Goal: Check status: Check status

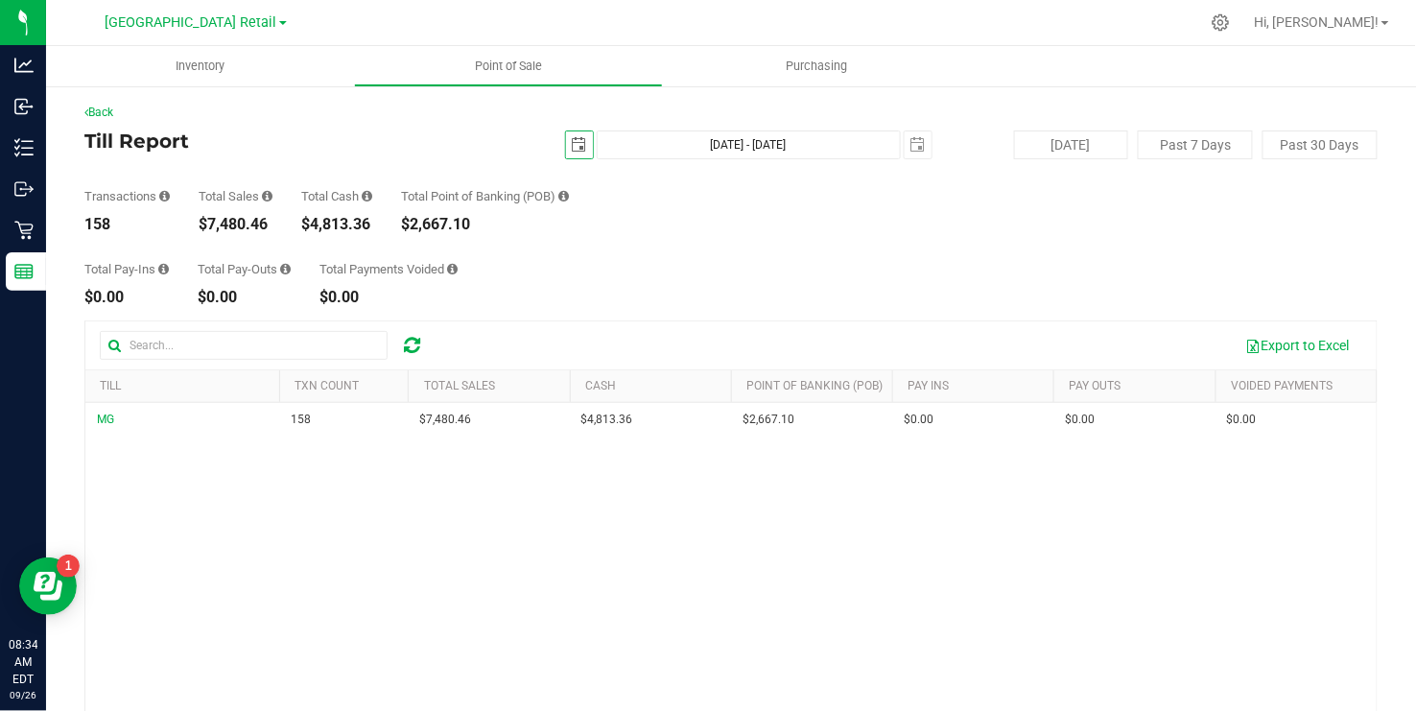
scroll to position [2, 0]
click at [585, 130] on span "select" at bounding box center [579, 143] width 27 height 27
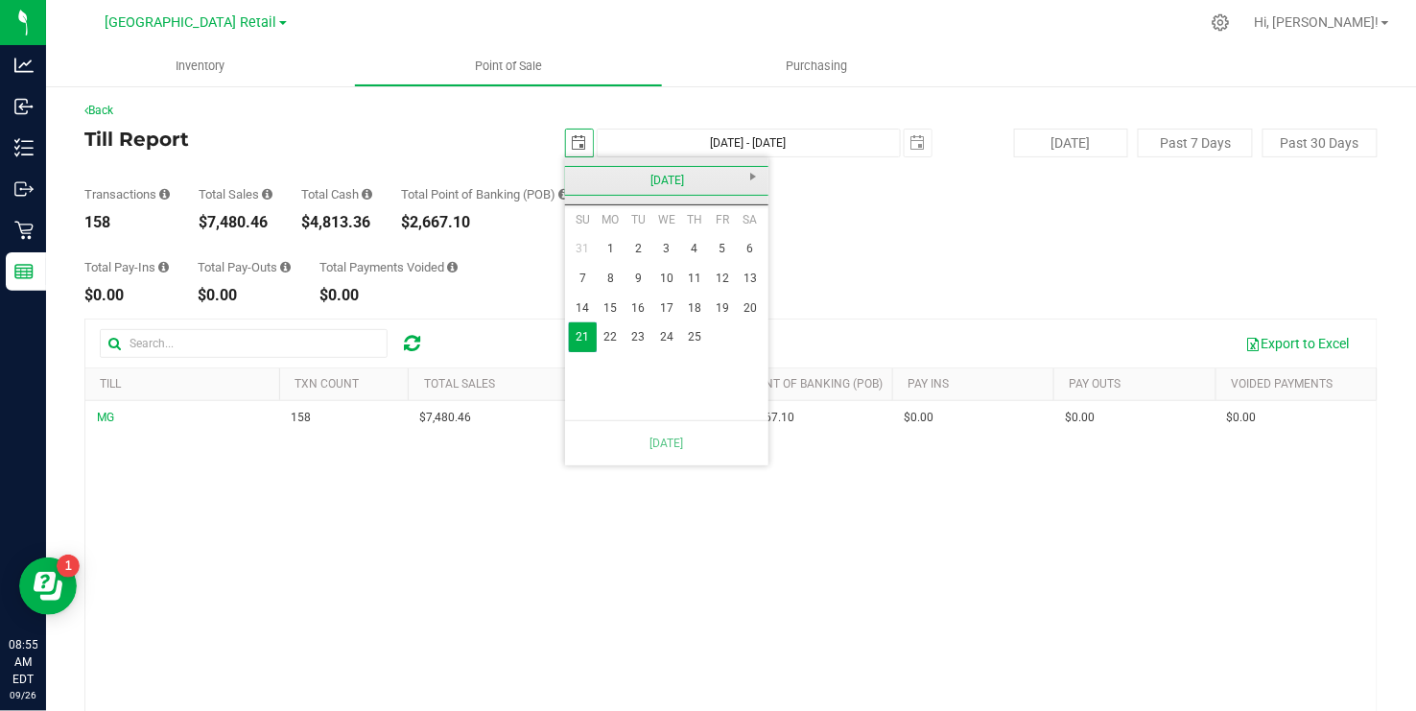
click at [601, 168] on link "[DATE]" at bounding box center [667, 181] width 206 height 30
click at [689, 277] on link "[DATE]" at bounding box center [691, 286] width 49 height 49
click at [723, 247] on link "4" at bounding box center [723, 249] width 28 height 30
type input "[DATE]"
type input "[DATE] - [DATE]"
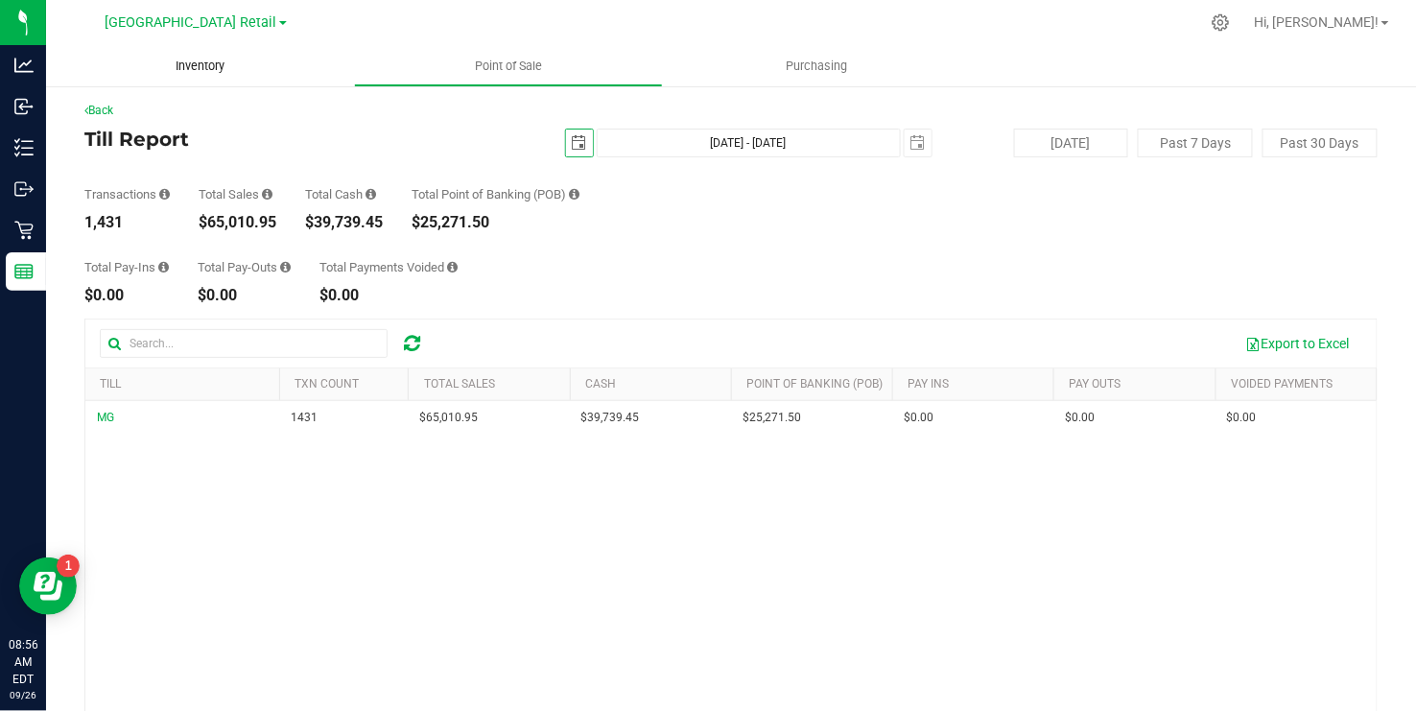
click at [190, 67] on span "Inventory" at bounding box center [200, 66] width 101 height 17
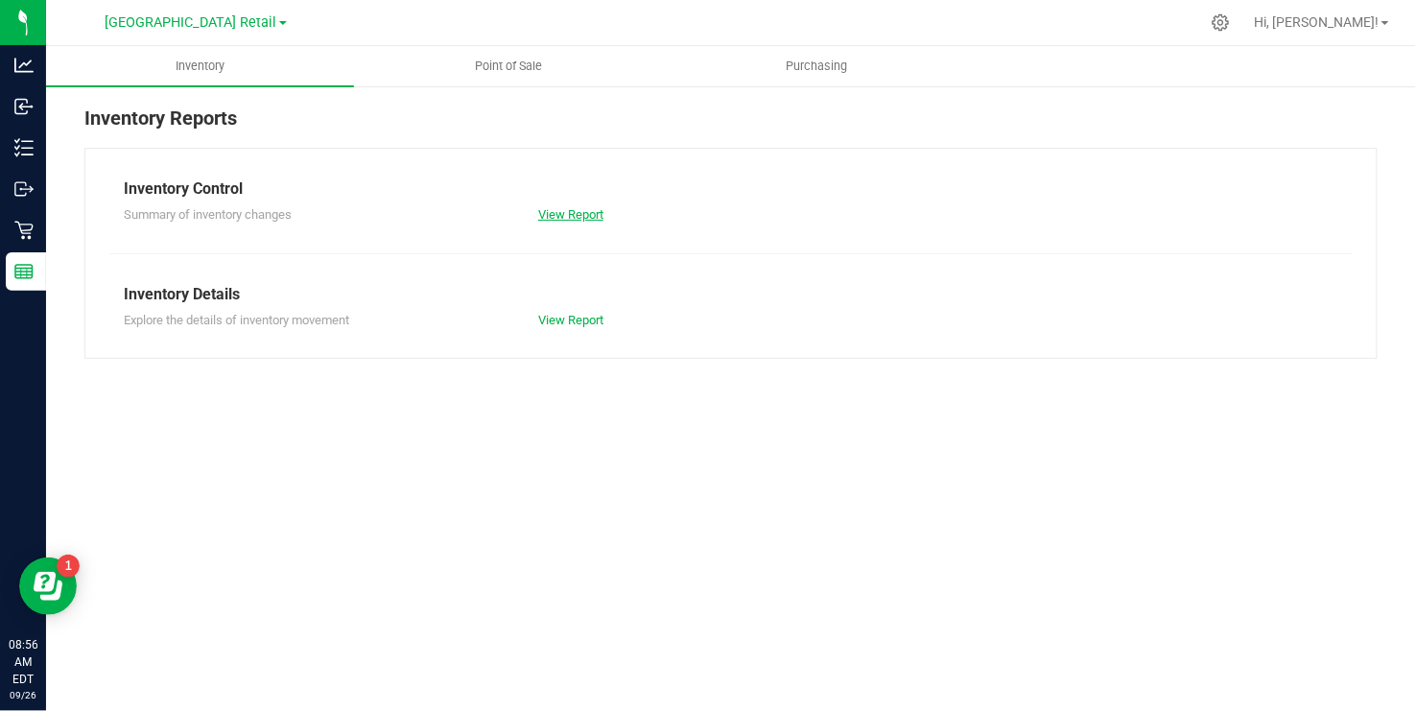
click at [588, 212] on link "View Report" at bounding box center [570, 214] width 65 height 14
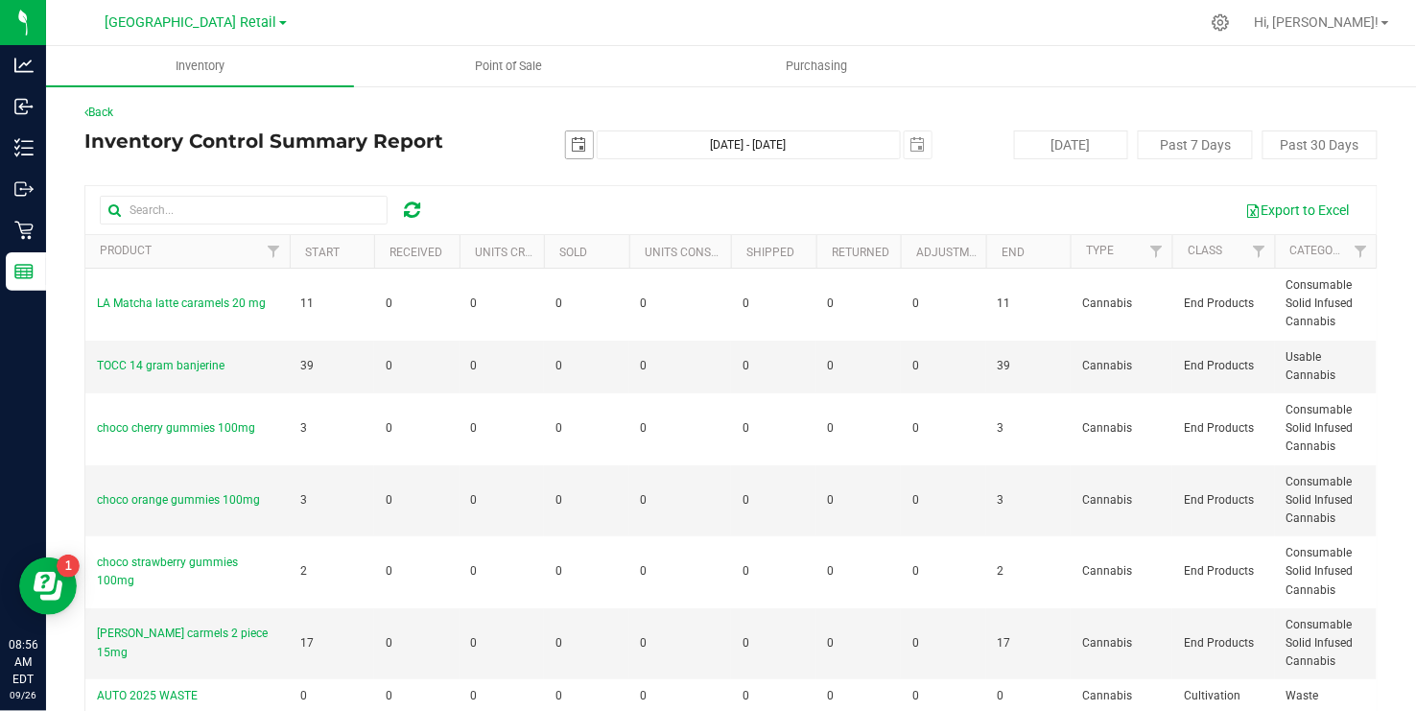
click at [580, 140] on span "select" at bounding box center [579, 144] width 15 height 15
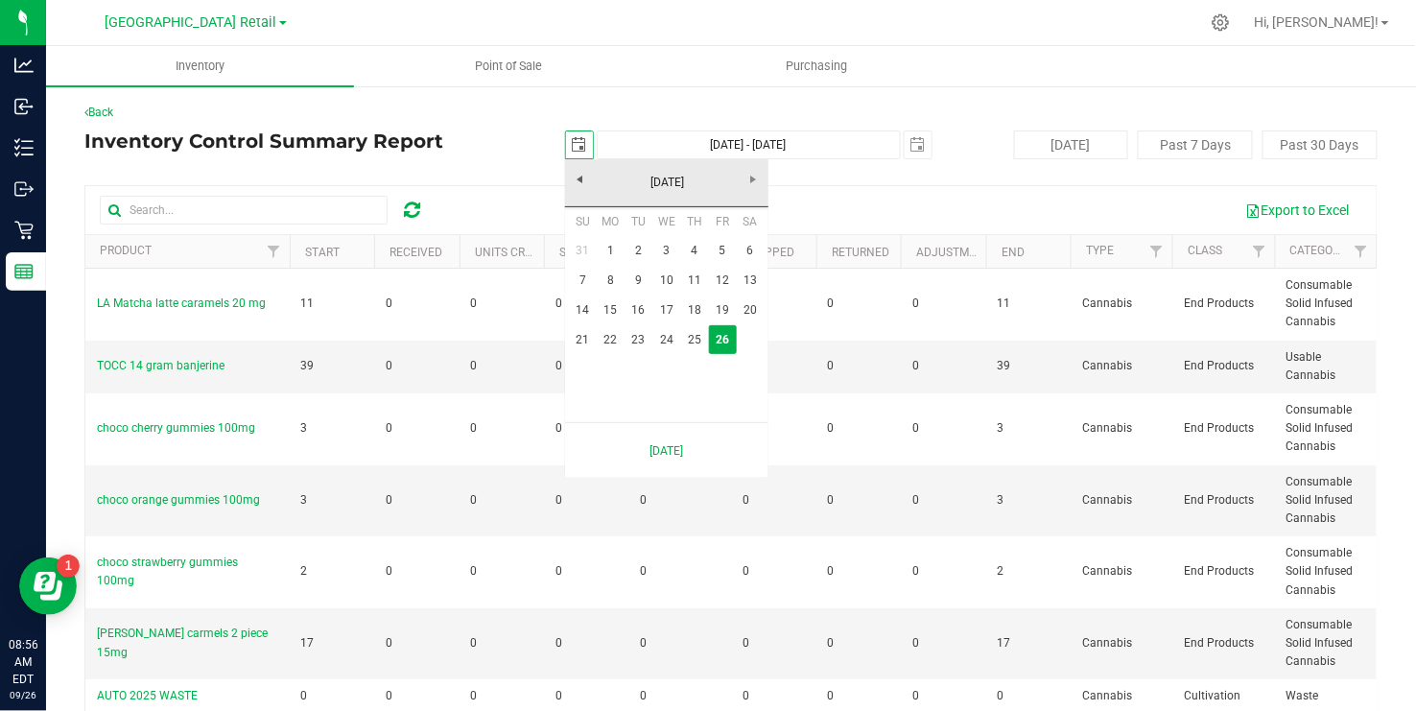
scroll to position [0, 48]
click at [587, 172] on link "[DATE]" at bounding box center [667, 183] width 206 height 30
click at [693, 288] on link "[DATE]" at bounding box center [691, 289] width 49 height 49
click at [715, 249] on link "4" at bounding box center [723, 251] width 28 height 30
type input "[DATE]"
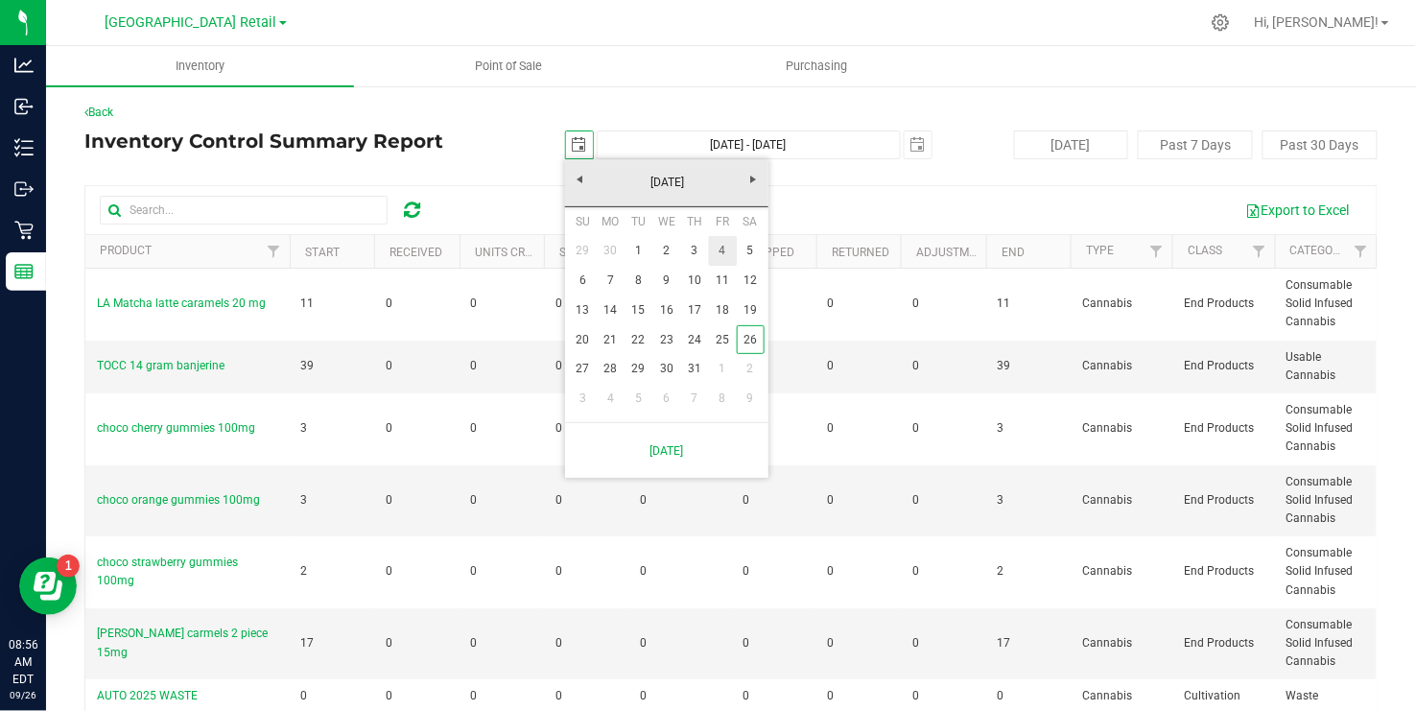
type input "[DATE] - [DATE]"
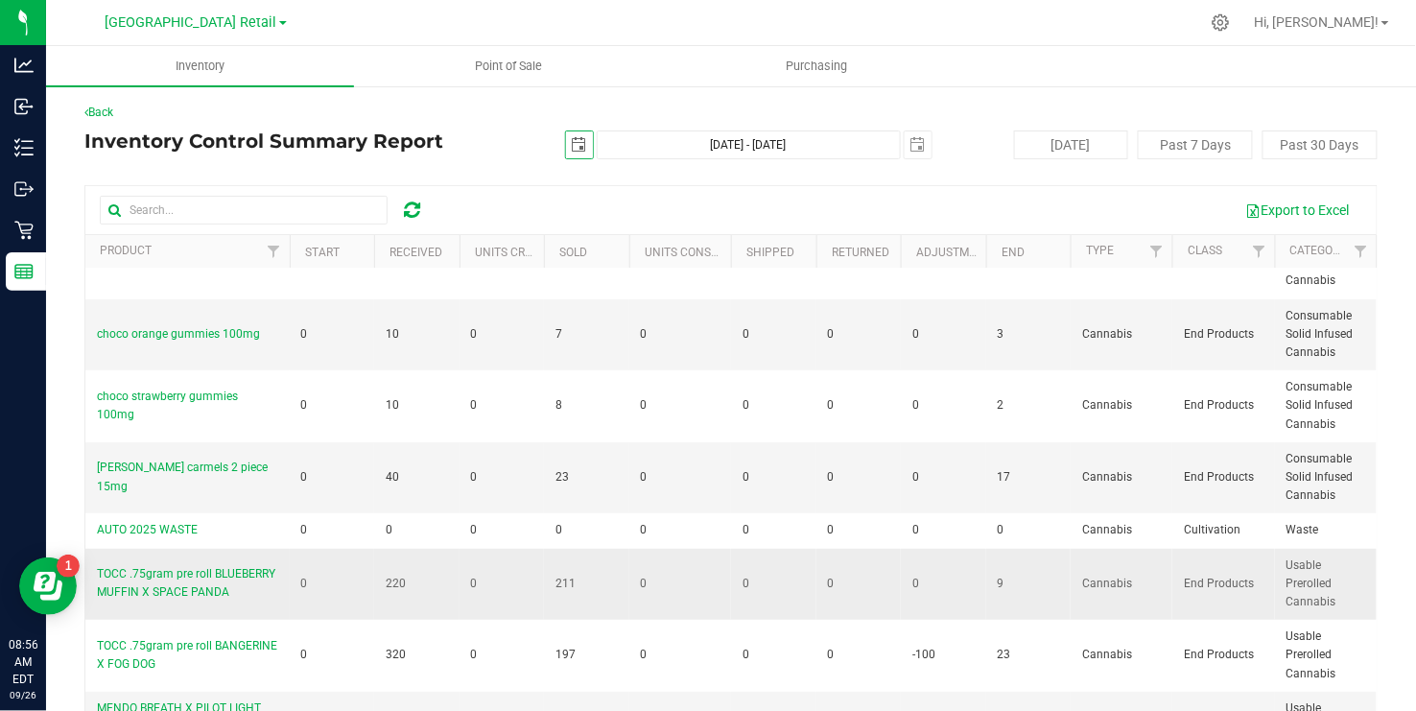
scroll to position [223, 0]
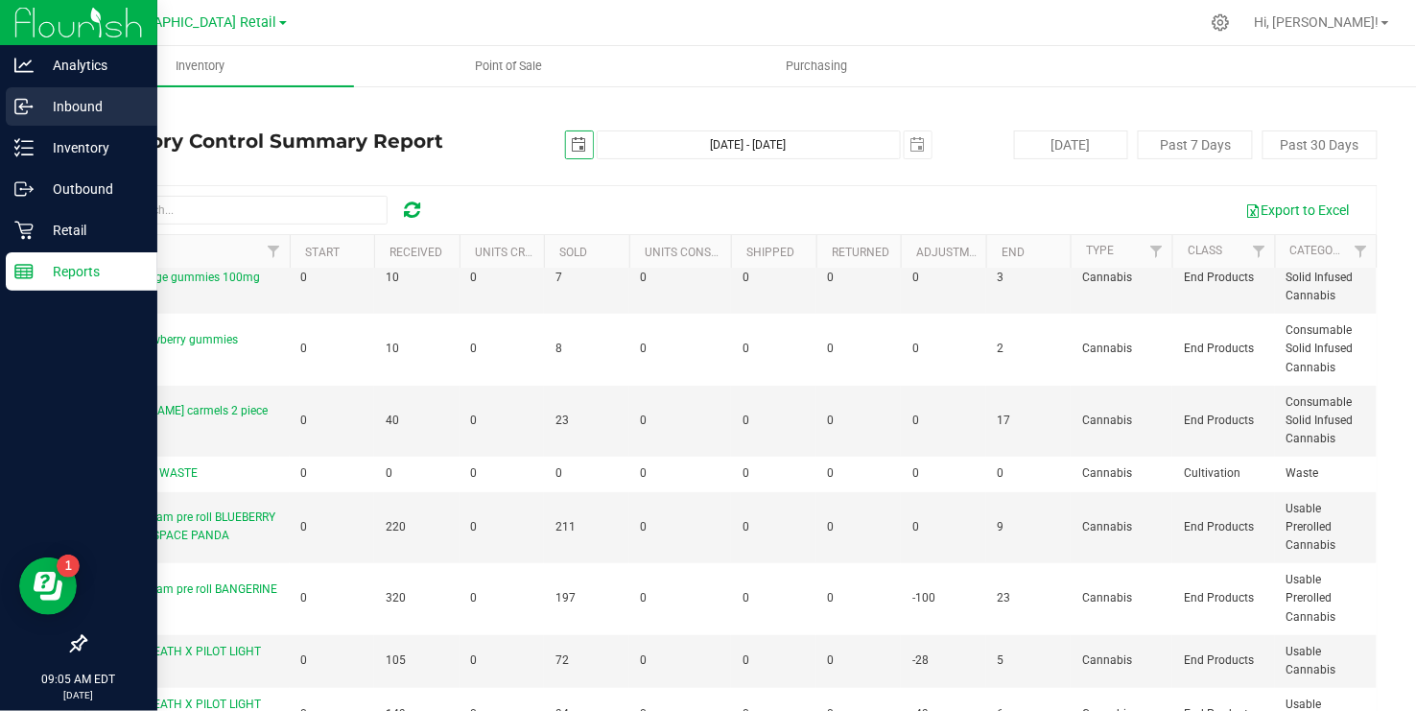
click at [98, 106] on p "Inbound" at bounding box center [91, 106] width 115 height 23
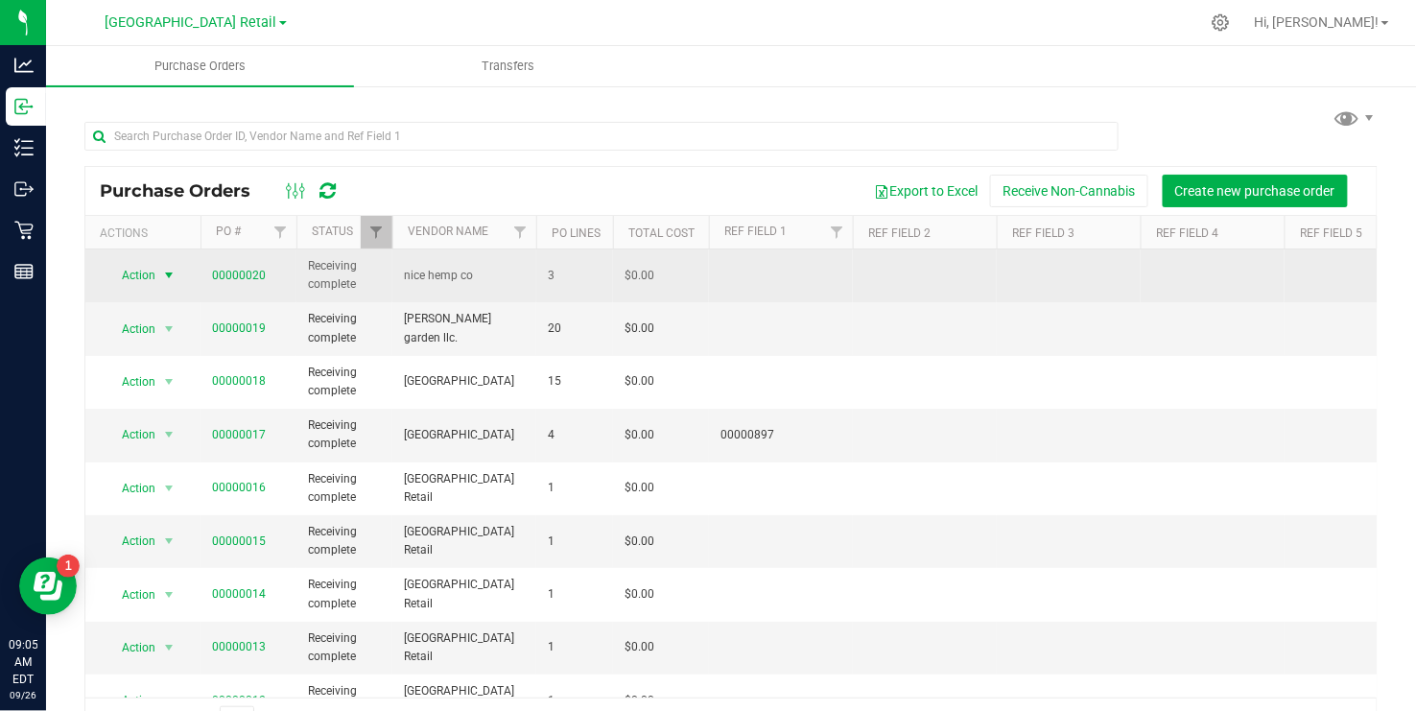
click at [170, 278] on span "select" at bounding box center [168, 275] width 15 height 15
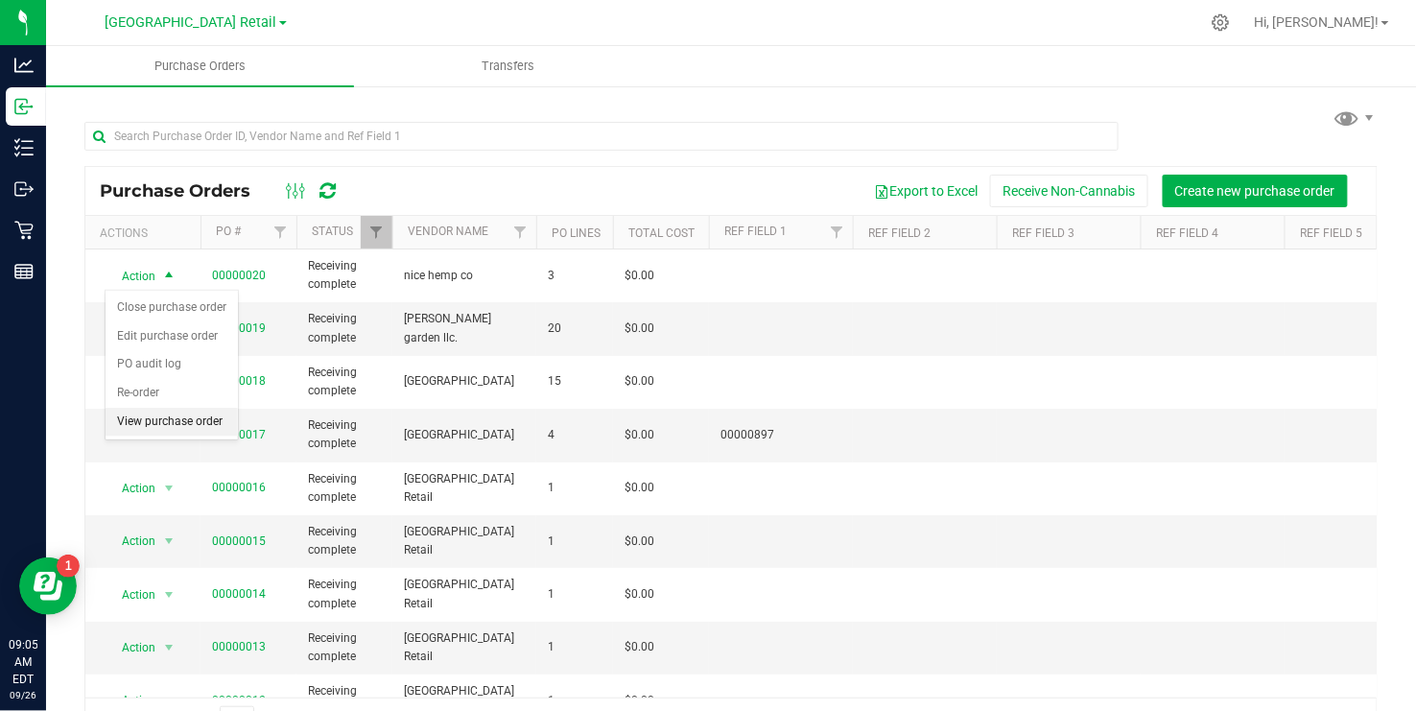
click at [171, 428] on li "View purchase order" at bounding box center [172, 422] width 132 height 29
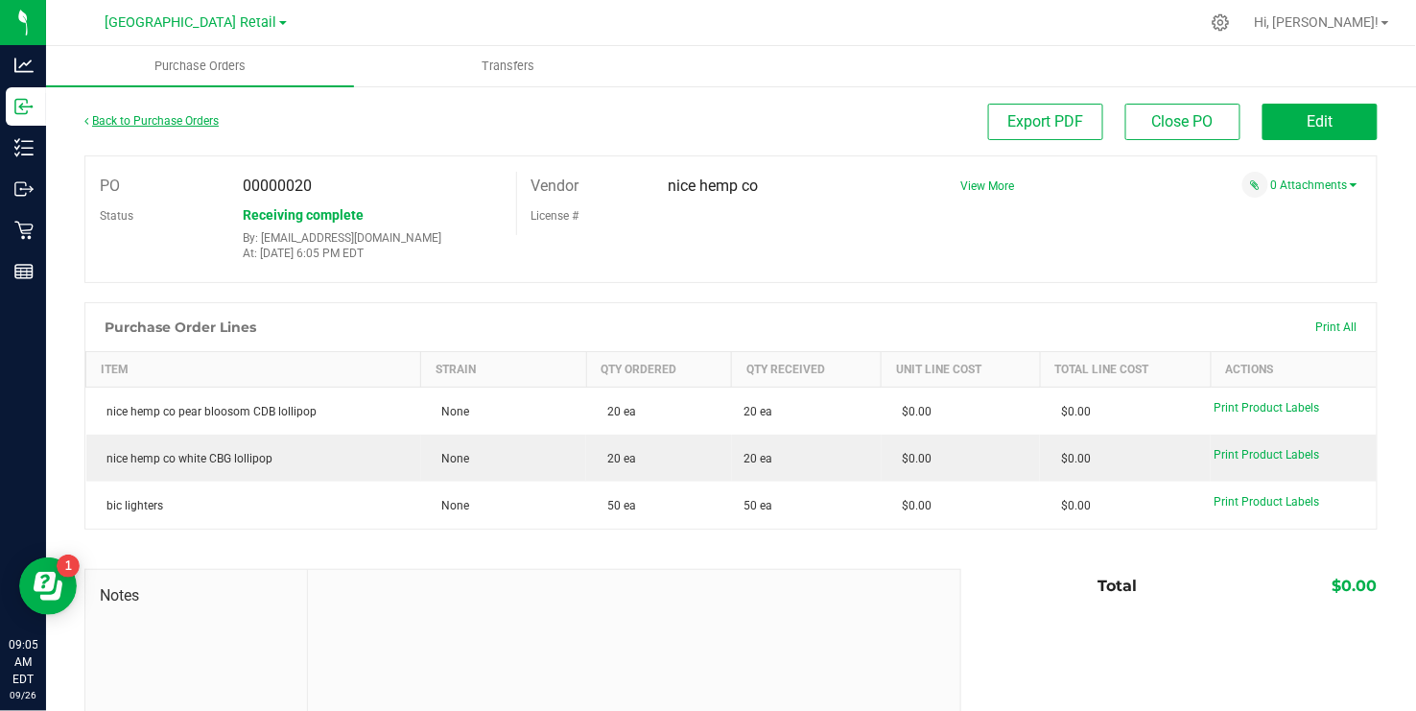
click at [155, 115] on link "Back to Purchase Orders" at bounding box center [151, 120] width 134 height 13
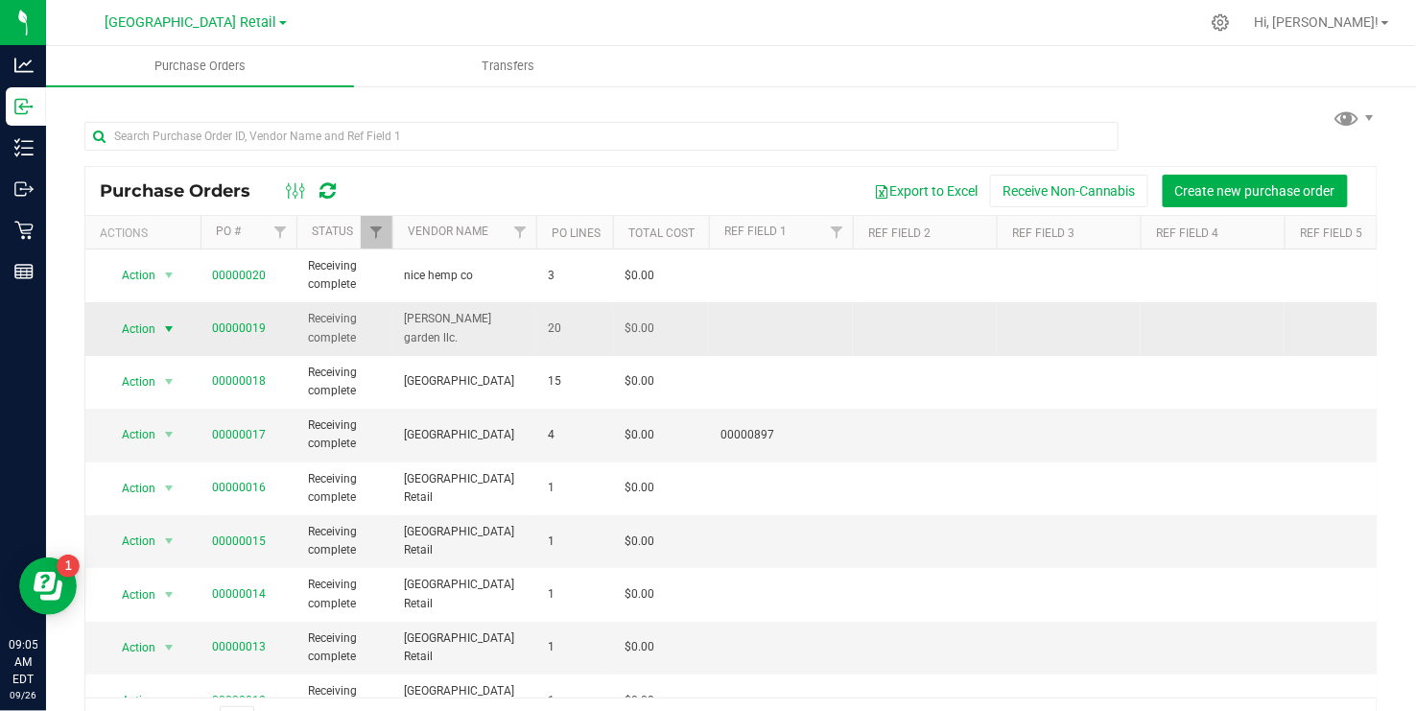
click at [171, 326] on span "select" at bounding box center [168, 328] width 15 height 15
click at [156, 468] on li "View purchase order" at bounding box center [172, 474] width 132 height 29
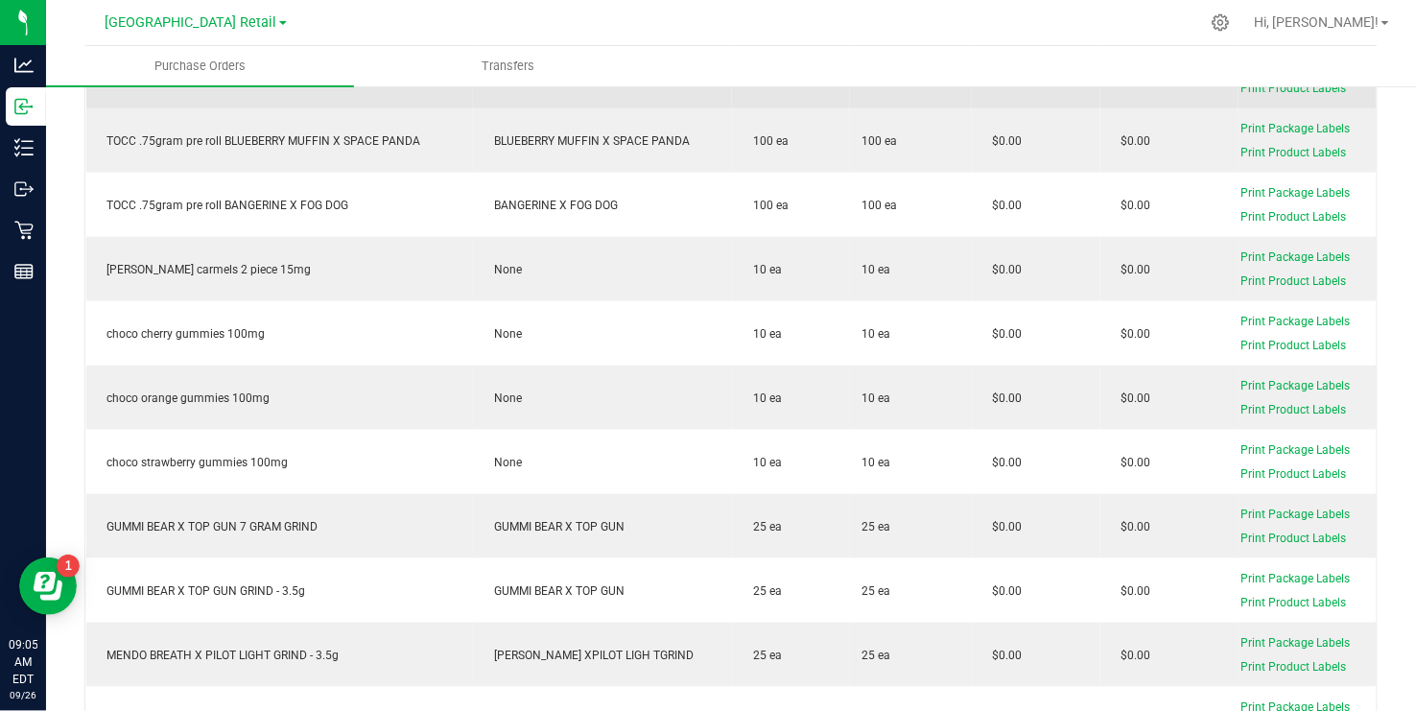
scroll to position [72, 0]
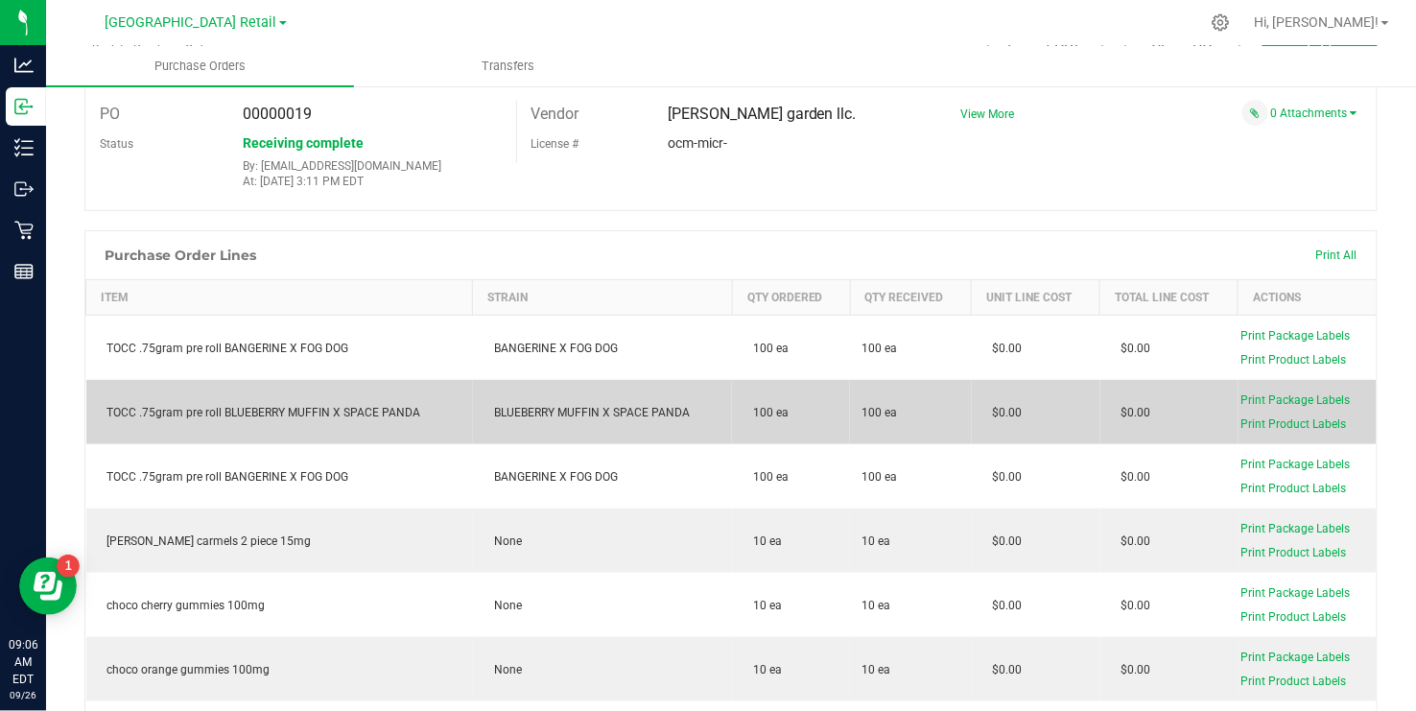
click at [354, 414] on div "TOCC .75gram pre roll BLUEBERRY MUFFIN X SPACE PANDA" at bounding box center [280, 412] width 364 height 17
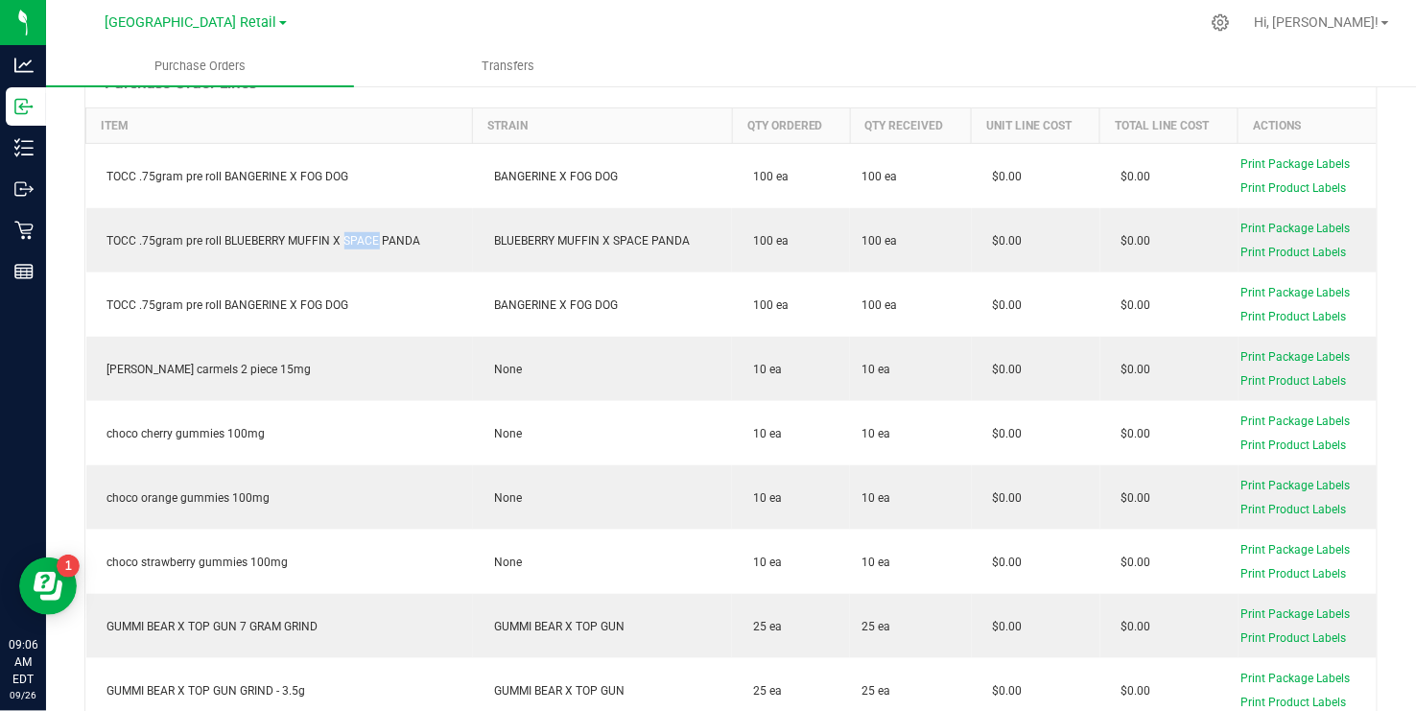
scroll to position [216, 0]
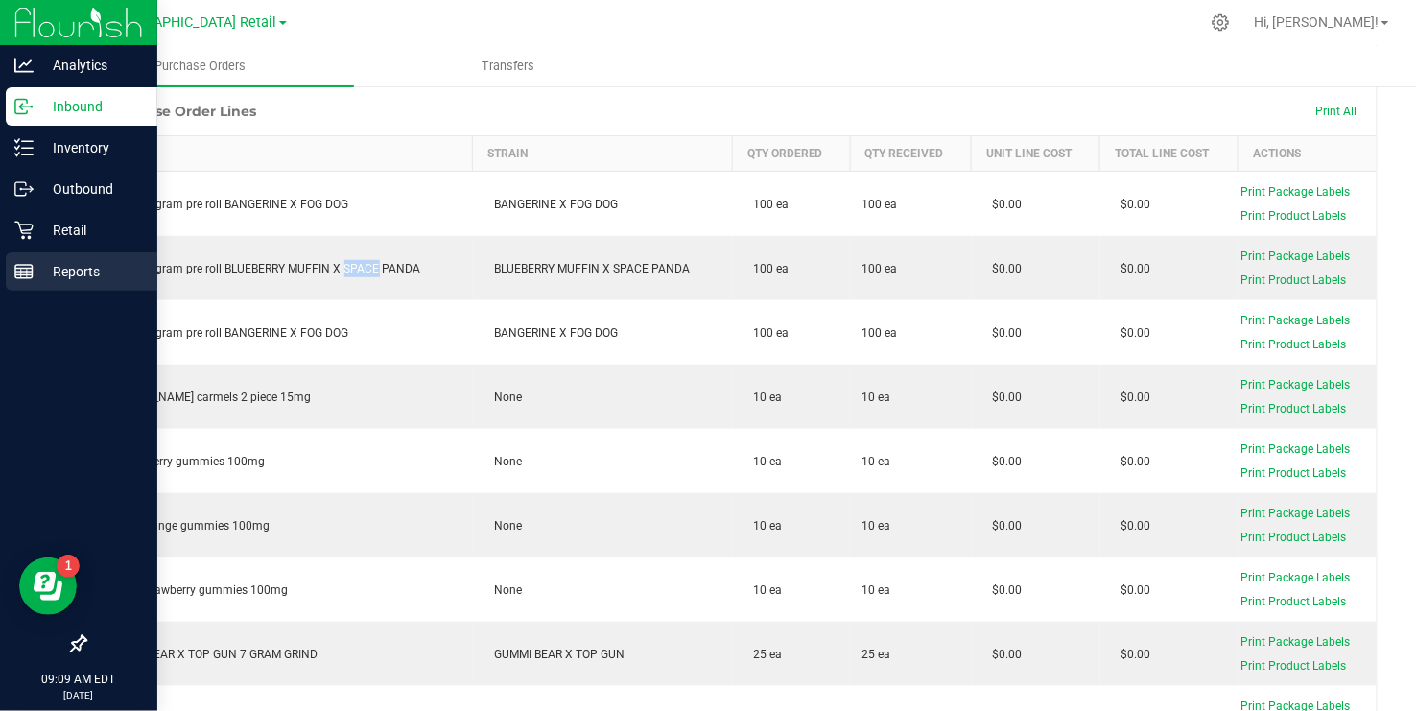
click at [25, 275] on icon at bounding box center [23, 271] width 19 height 19
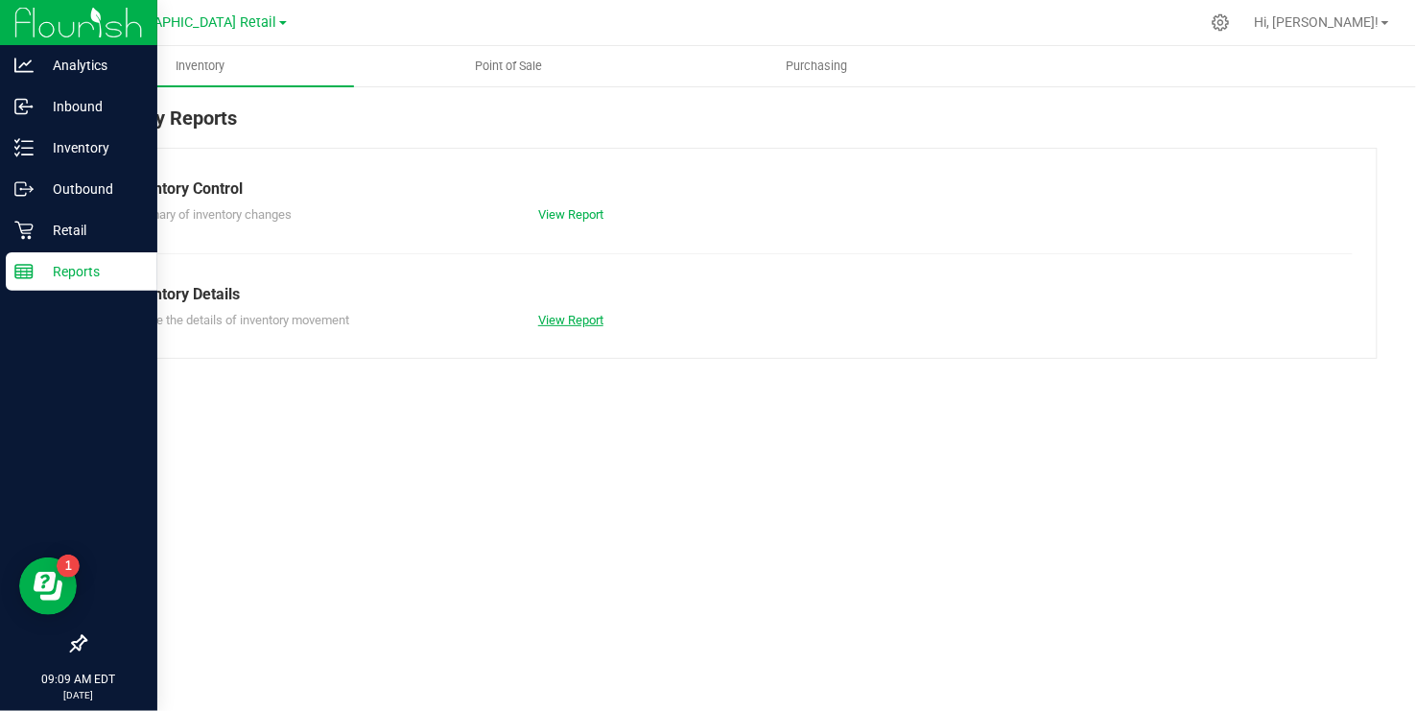
click at [570, 323] on link "View Report" at bounding box center [570, 320] width 65 height 14
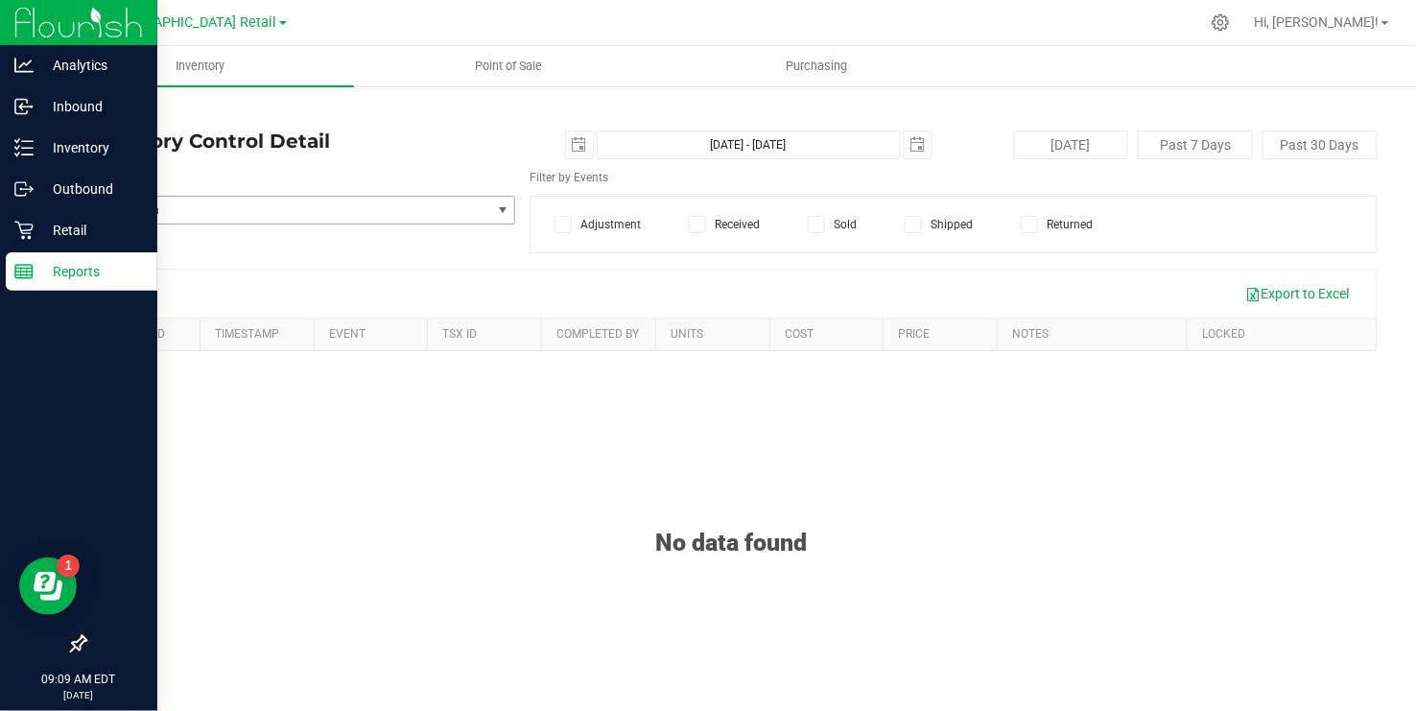
click at [506, 209] on span "select" at bounding box center [502, 209] width 15 height 15
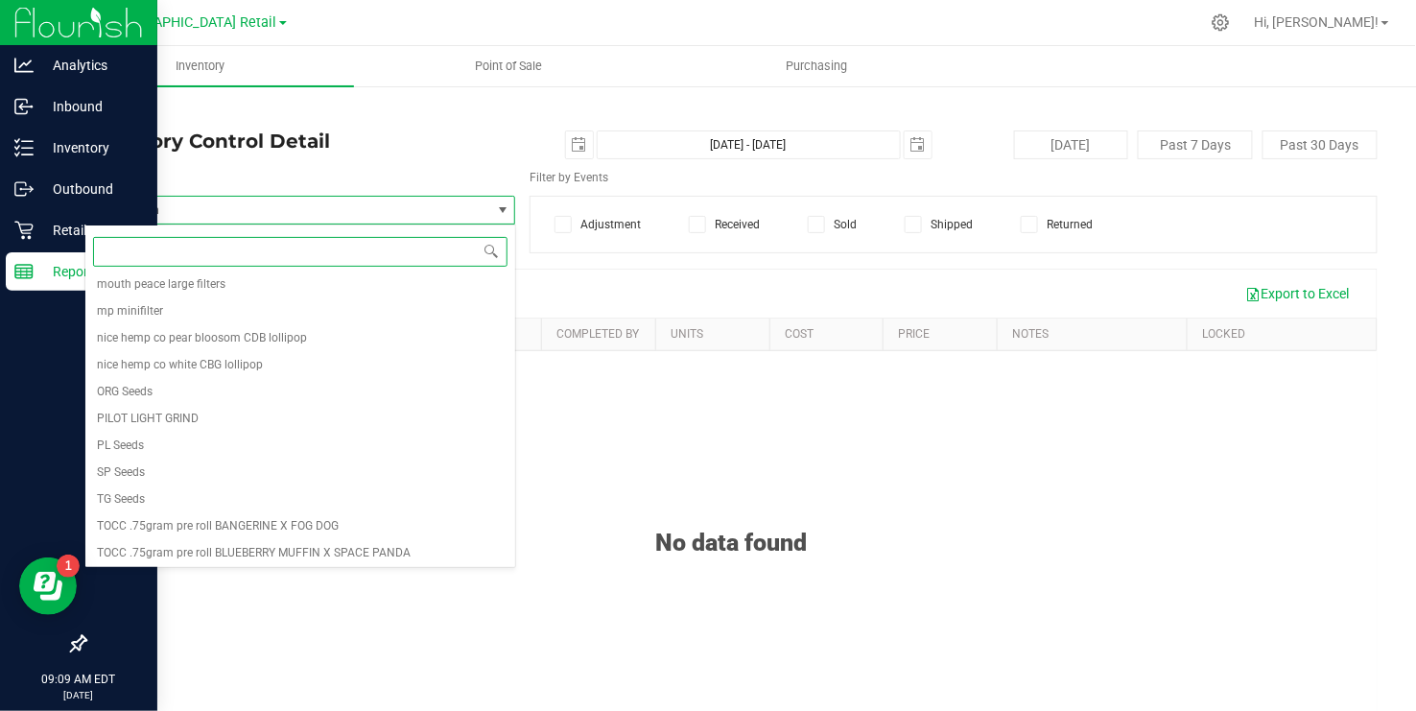
scroll to position [1779, 0]
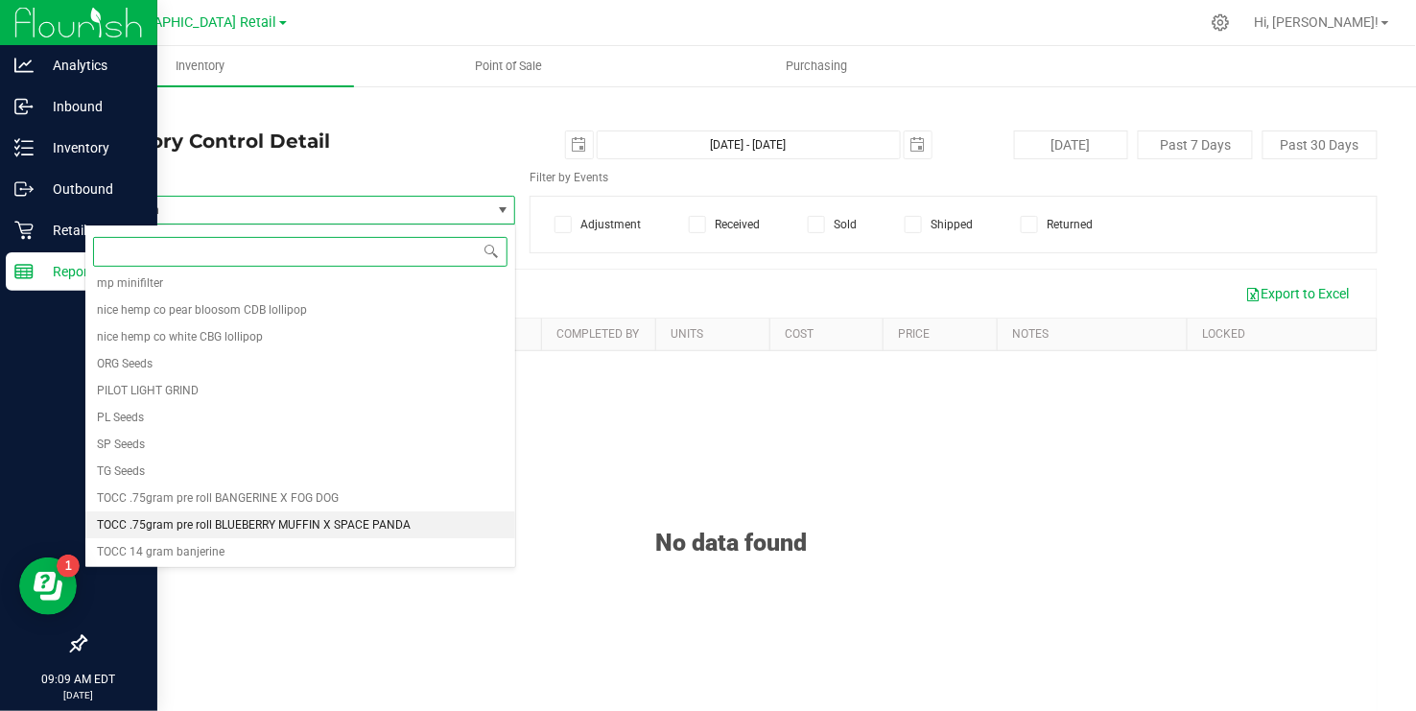
click at [266, 514] on li "TOCC .75gram pre roll BLUEBERRY MUFFIN X SPACE PANDA" at bounding box center [300, 524] width 430 height 27
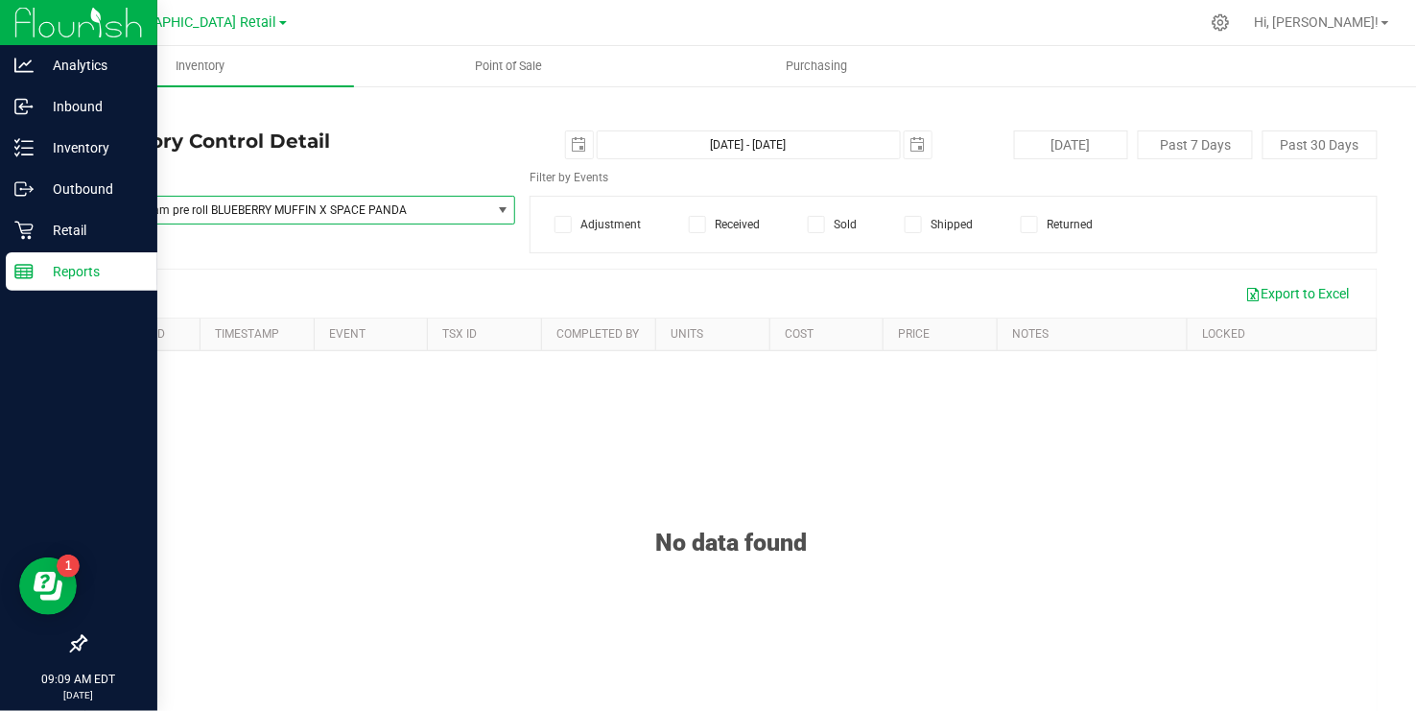
click at [692, 224] on icon at bounding box center [698, 224] width 12 height 0
click at [0, 0] on input "Received" at bounding box center [0, 0] width 0 height 0
click at [566, 145] on span "select" at bounding box center [579, 144] width 27 height 27
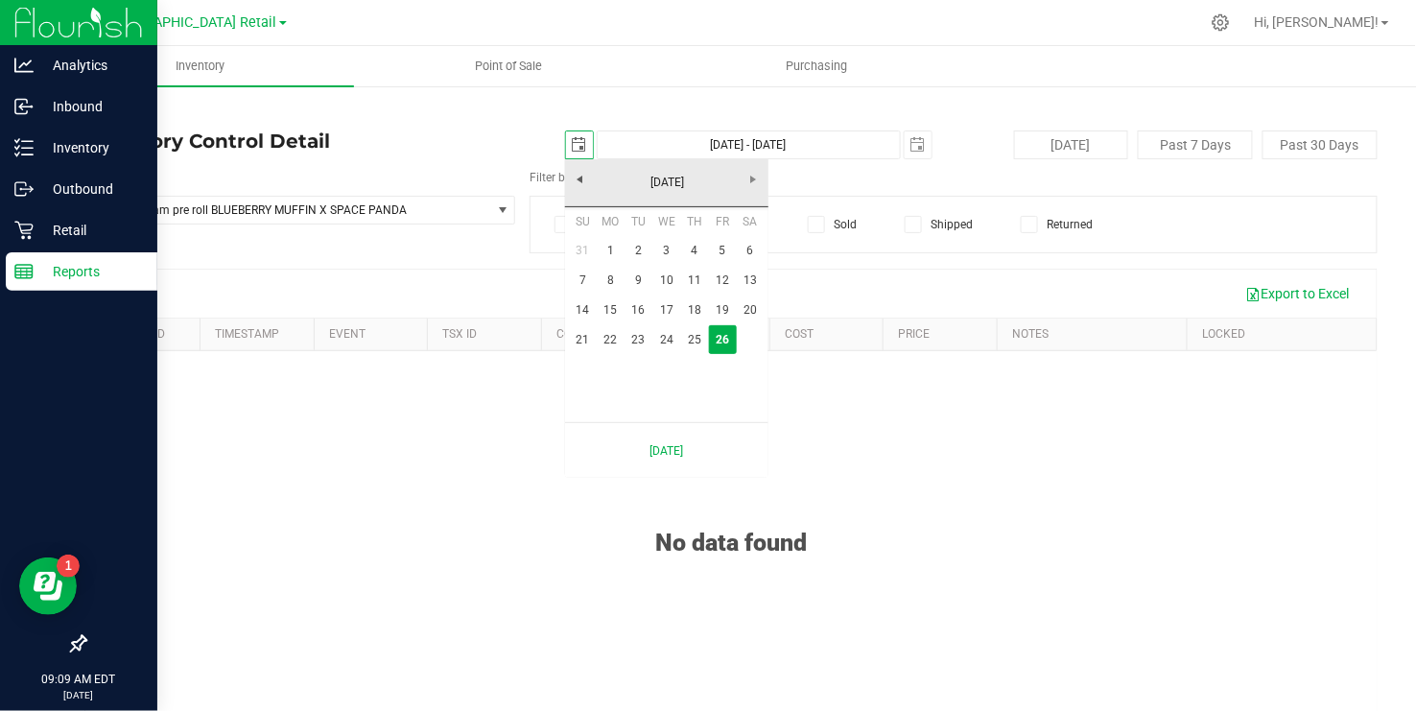
scroll to position [0, 48]
click at [607, 175] on link "[DATE]" at bounding box center [667, 183] width 206 height 30
click at [742, 284] on link "Aug" at bounding box center [740, 289] width 49 height 49
click at [718, 254] on link "1" at bounding box center [723, 251] width 28 height 30
type input "[DATE]"
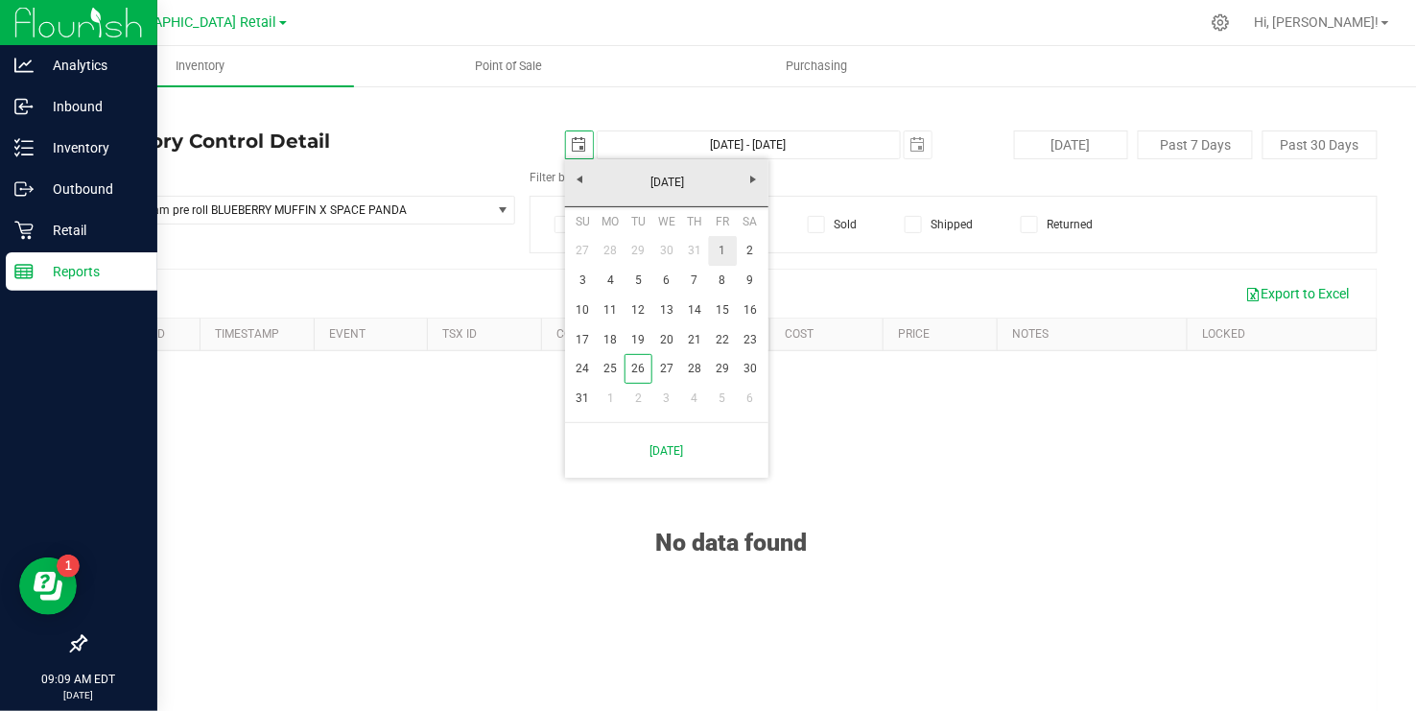
type input "[DATE] - [DATE]"
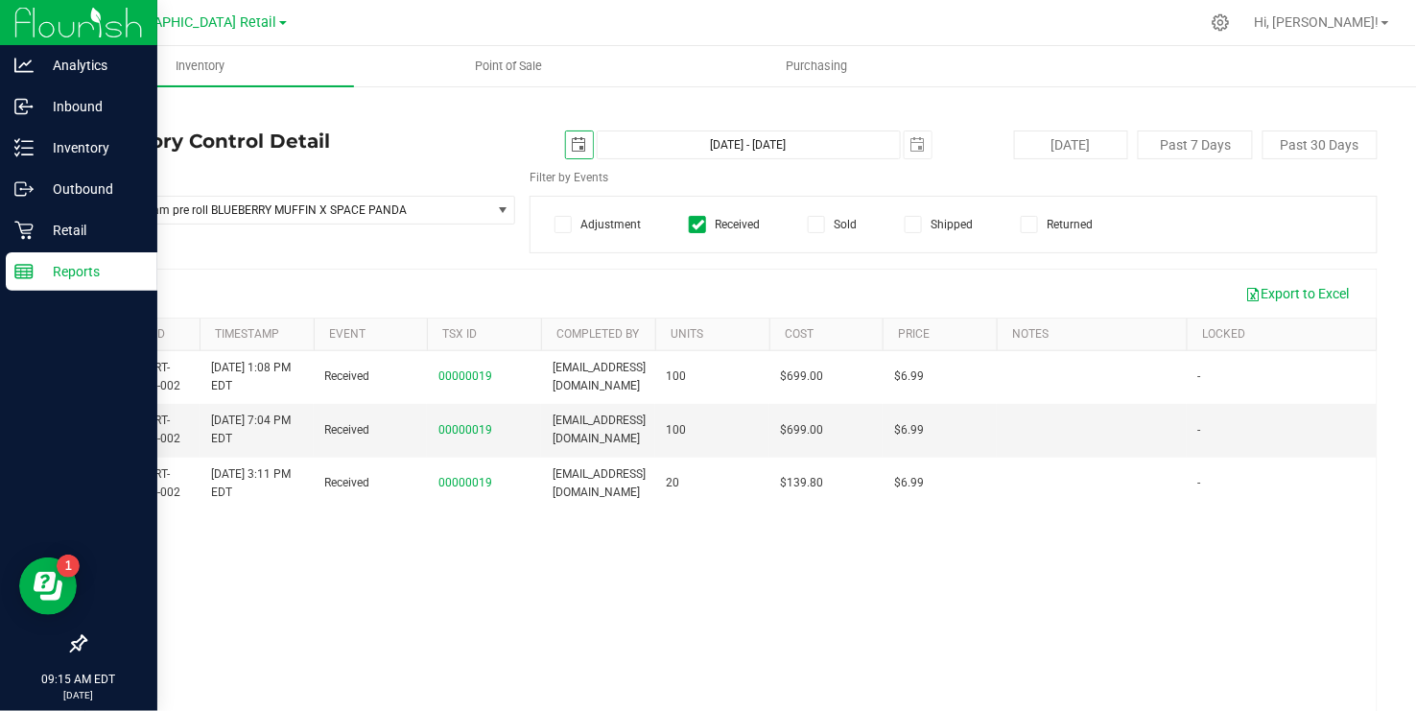
scroll to position [0, 0]
